Goal: Task Accomplishment & Management: Manage account settings

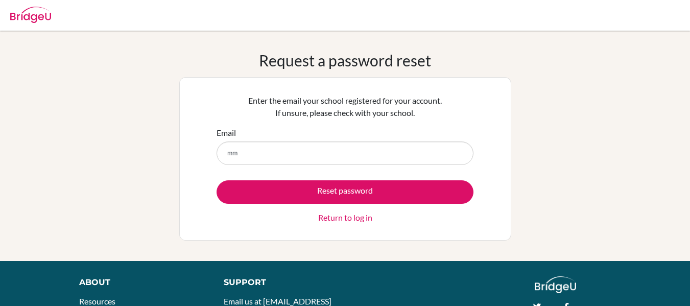
type input "m"
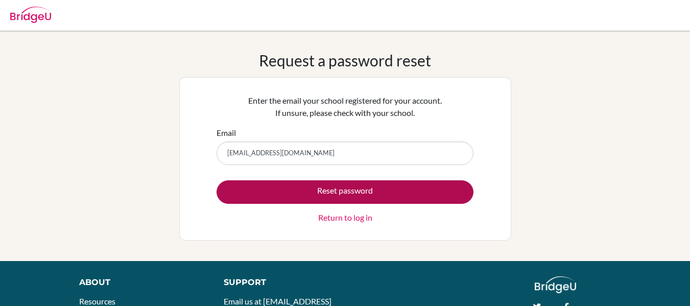
type input "mmoedano@jfk.edu.mx"
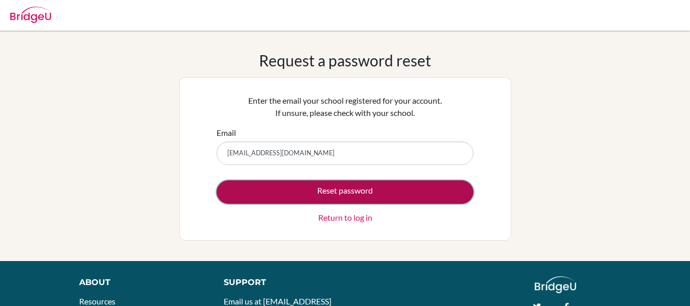
click at [310, 187] on button "Reset password" at bounding box center [345, 192] width 257 height 24
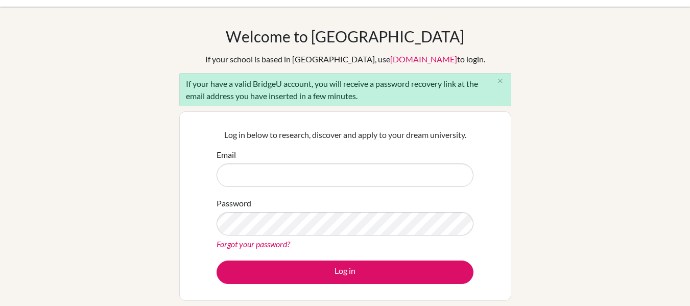
scroll to position [25, 0]
